Goal: Information Seeking & Learning: Understand process/instructions

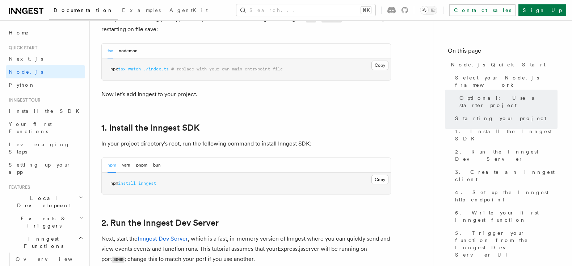
scroll to position [418, 0]
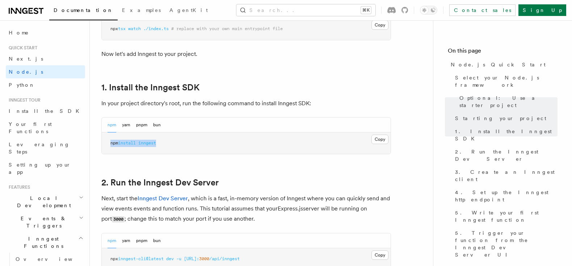
drag, startPoint x: 177, startPoint y: 140, endPoint x: 88, endPoint y: 139, distance: 88.8
copy span "npm install inngest"
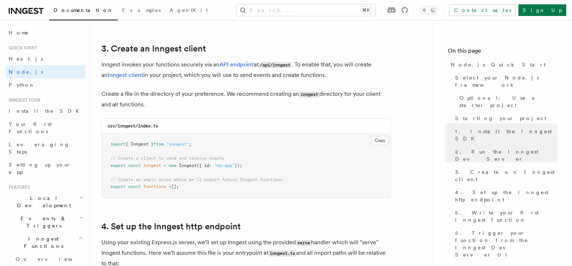
scroll to position [911, 0]
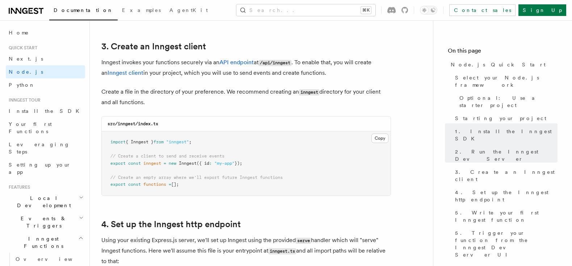
drag, startPoint x: 195, startPoint y: 185, endPoint x: 103, endPoint y: 141, distance: 102.4
click at [103, 141] on pre "import { Inngest } from "inngest" ; // Create a client to send and receive even…" at bounding box center [246, 163] width 289 height 64
copy code "import { Inngest } from "inngest" ; // Create a client to send and receive even…"
click at [189, 141] on span ""inngest"" at bounding box center [177, 141] width 23 height 5
drag, startPoint x: 194, startPoint y: 142, endPoint x: 175, endPoint y: 141, distance: 18.5
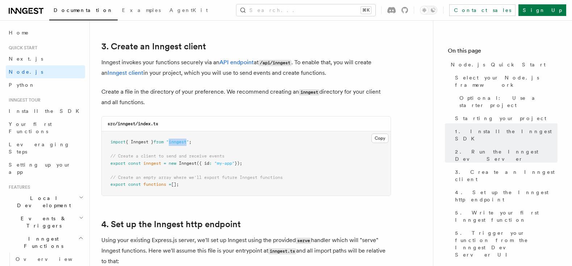
click at [175, 141] on span ""inngest"" at bounding box center [177, 141] width 23 height 5
copy span "inngest"
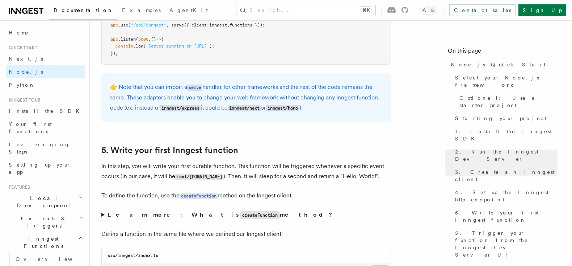
scroll to position [1248, 0]
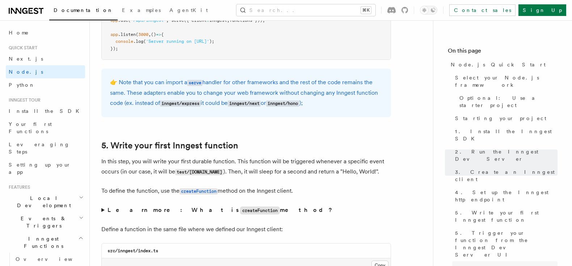
click at [484, 264] on span "6. Trigger from code" at bounding box center [504, 267] width 99 height 7
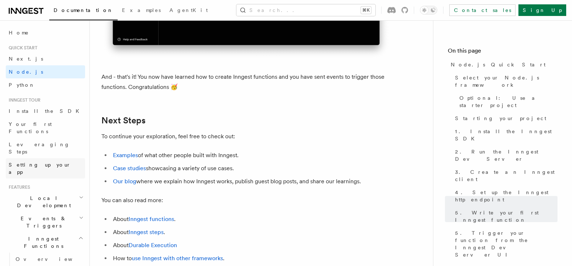
scroll to position [4430, 0]
